Goal: Transaction & Acquisition: Purchase product/service

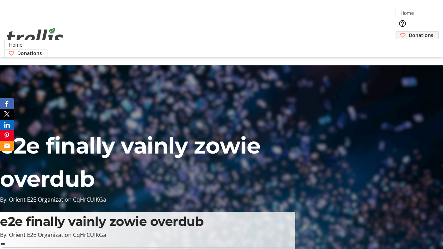
click at [408, 31] on span "Donations" at bounding box center [420, 34] width 25 height 7
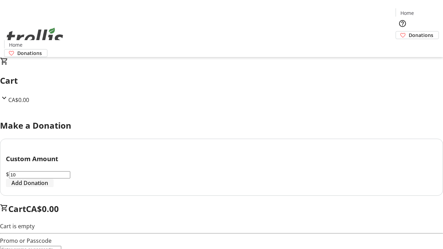
click at [48, 187] on span "Add Donation" at bounding box center [29, 183] width 37 height 8
select select "CA"
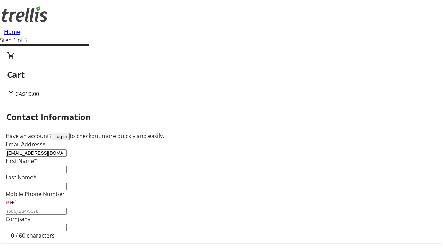
type input "[EMAIL_ADDRESS][DOMAIN_NAME]"
type input "Asha"
type input "[PERSON_NAME]"
type input "[STREET_ADDRESS][PERSON_NAME]"
type input "Kelowna"
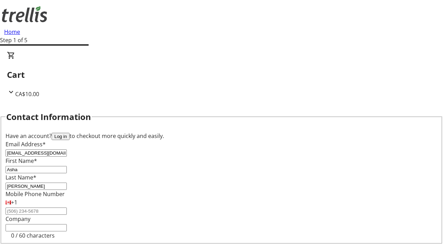
select select "BC"
type input "Kelowna"
type input "V1Y 0C2"
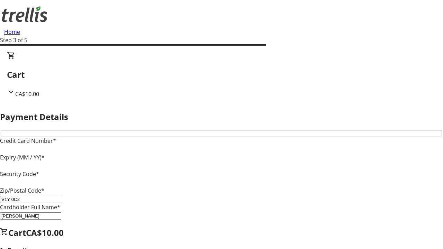
type input "V1Y 0C2"
